Goal: Task Accomplishment & Management: Manage account settings

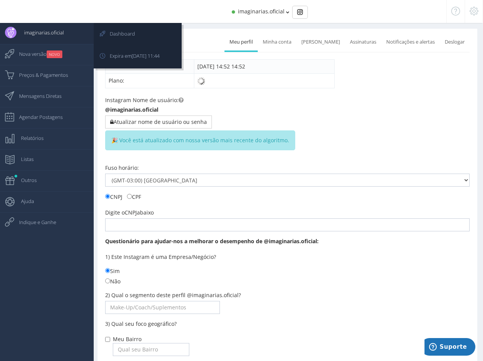
click at [31, 33] on span "imaginarias.oficial" at bounding box center [39, 32] width 47 height 19
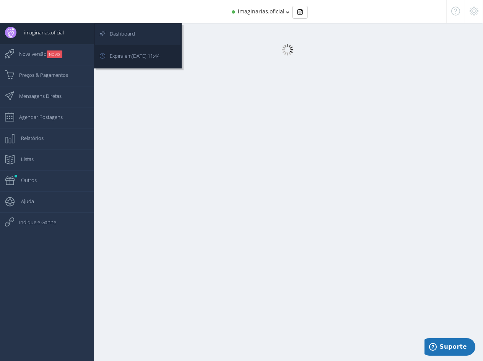
click at [109, 32] on span "Dashboard" at bounding box center [118, 33] width 33 height 19
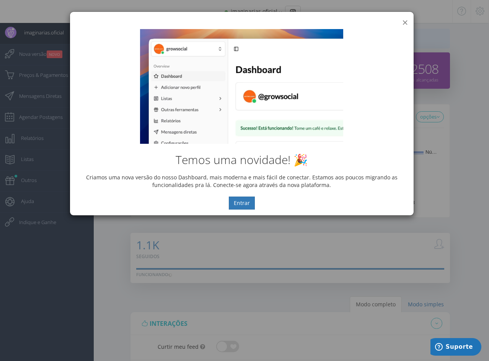
click at [404, 23] on button "×" at bounding box center [405, 22] width 6 height 10
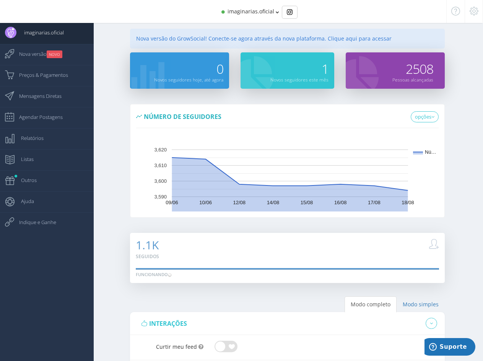
click at [246, 13] on span "imaginarias.oficial" at bounding box center [251, 11] width 47 height 7
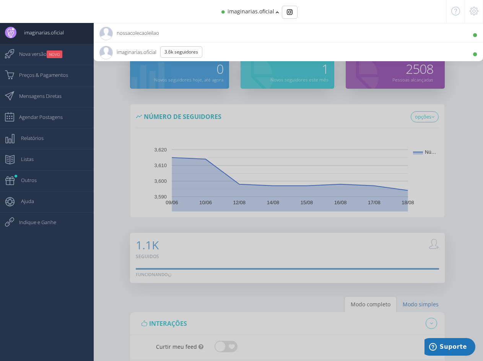
click at [463, 145] on div at bounding box center [241, 180] width 483 height 361
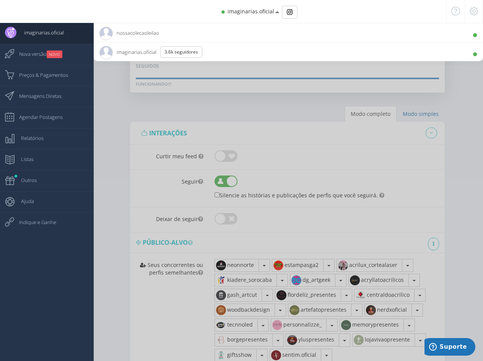
scroll to position [191, 0]
click at [469, 171] on div at bounding box center [241, 180] width 483 height 361
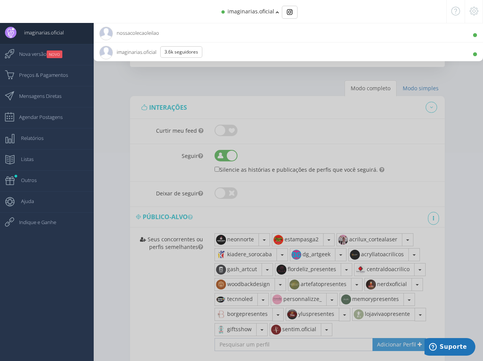
scroll to position [230, 0]
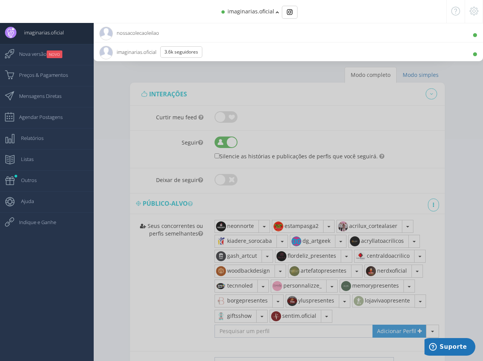
click at [128, 53] on span "imaginarias.oficial 3.6K Seguidores" at bounding box center [153, 51] width 109 height 19
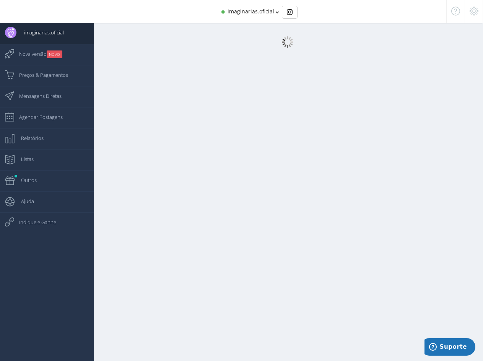
scroll to position [8, 0]
click at [474, 12] on icon at bounding box center [474, 10] width 9 height 5
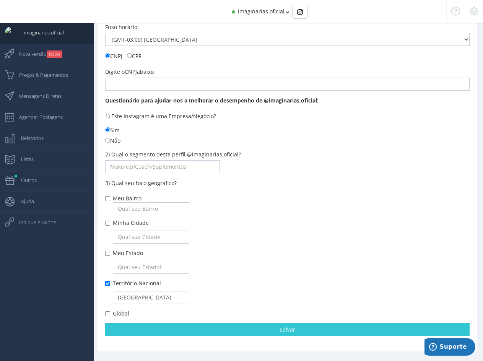
click at [474, 12] on icon at bounding box center [474, 10] width 9 height 5
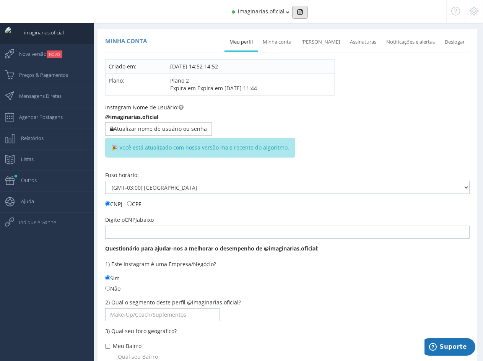
click at [300, 12] on img "Basic example" at bounding box center [300, 12] width 6 height 6
click at [259, 10] on span "imaginarias.oficial" at bounding box center [261, 11] width 47 height 7
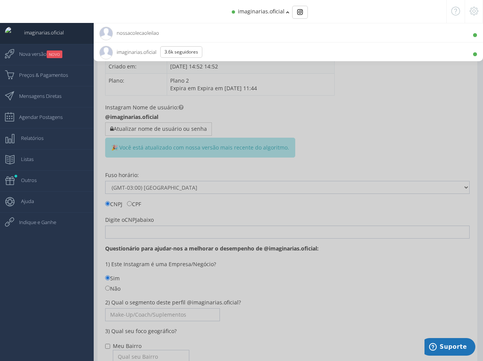
click at [133, 33] on span "nossacolecaoleilao 980 Seguidores" at bounding box center [129, 32] width 60 height 19
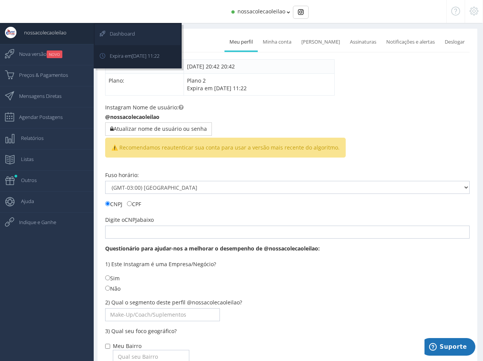
click at [123, 31] on span "Dashboard" at bounding box center [118, 33] width 33 height 19
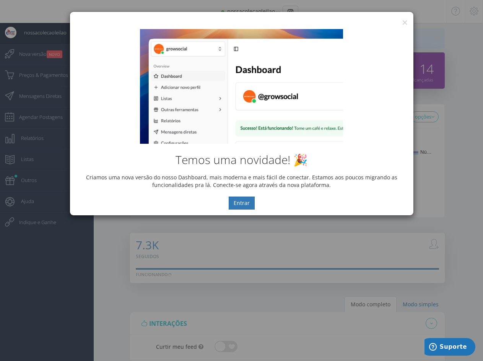
click at [405, 23] on div "Temos uma novidade! 🎉 Criamos uma nova versão do nosso Dashboard, mais moderna …" at bounding box center [242, 119] width 344 height 192
click at [405, 23] on button "×" at bounding box center [405, 22] width 6 height 10
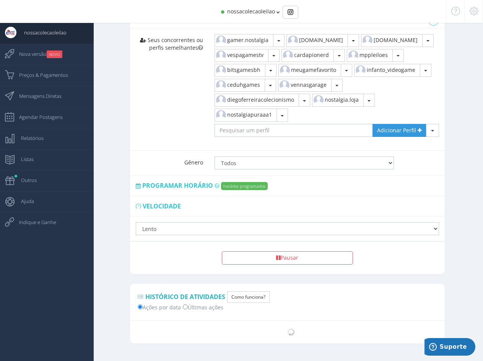
scroll to position [430, 0]
